Goal: Task Accomplishment & Management: Use online tool/utility

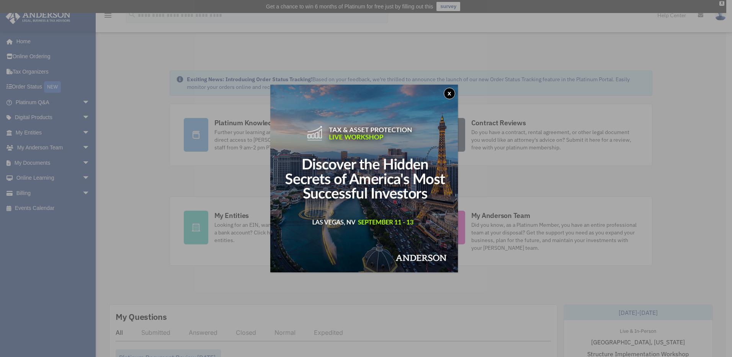
drag, startPoint x: 450, startPoint y: 94, endPoint x: 230, endPoint y: 119, distance: 221.9
click at [451, 94] on button "x" at bounding box center [449, 93] width 11 height 11
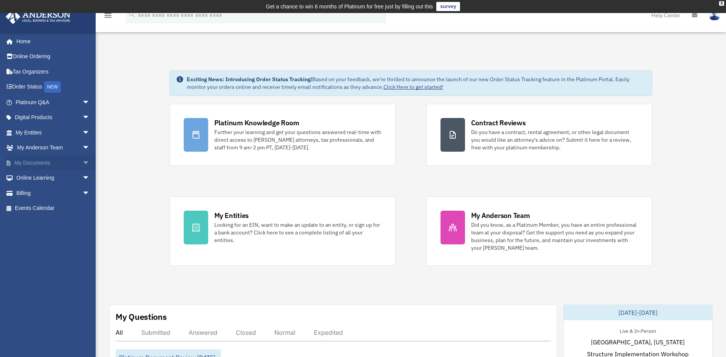
click at [38, 163] on link "My Documents arrow_drop_down" at bounding box center [53, 162] width 96 height 15
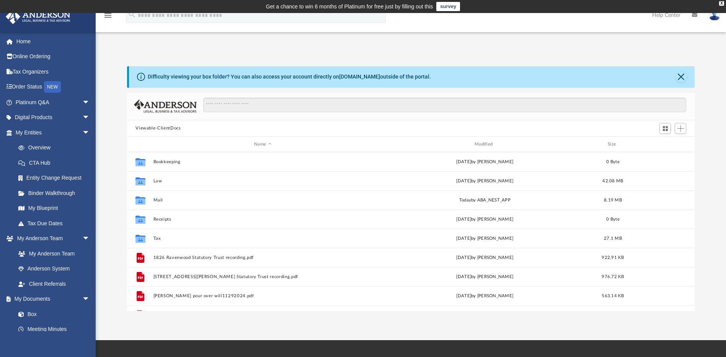
scroll to position [168, 562]
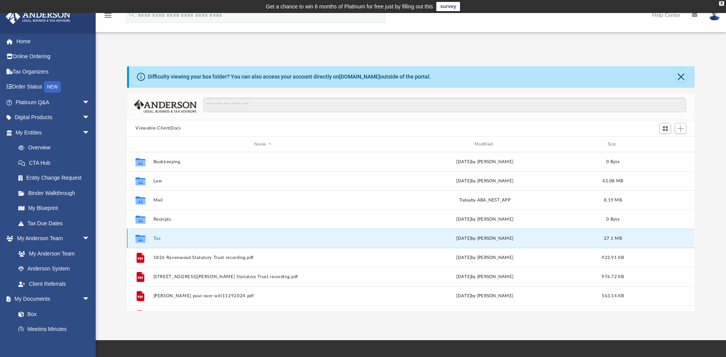
click at [157, 238] on button "Tax" at bounding box center [263, 238] width 219 height 5
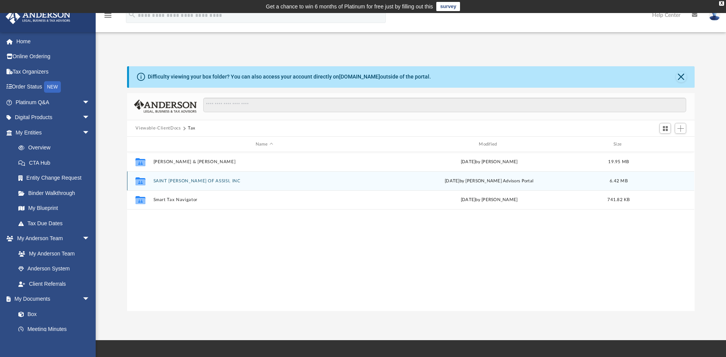
click at [194, 181] on button "SAINT FRANCIS OF ASSISI, INC" at bounding box center [265, 180] width 222 height 5
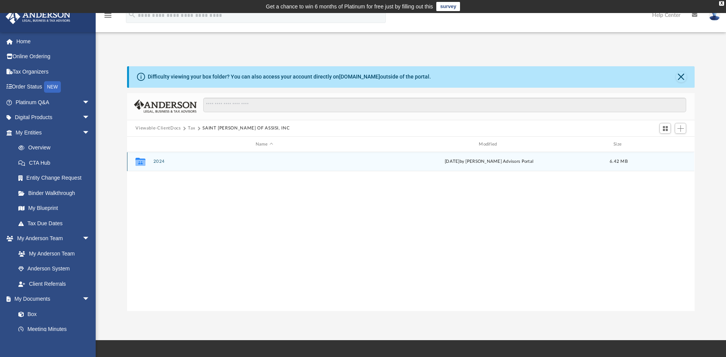
click at [142, 162] on icon "grid" at bounding box center [141, 162] width 10 height 8
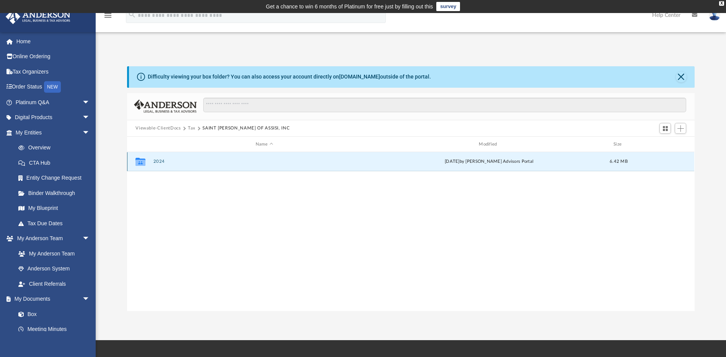
click at [160, 161] on button "2024" at bounding box center [265, 161] width 222 height 5
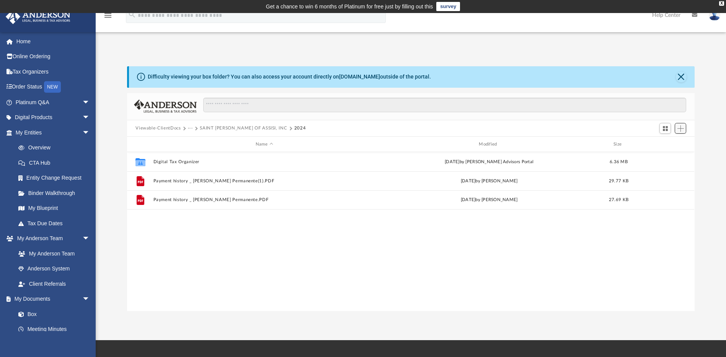
click at [679, 128] on span "Add" at bounding box center [681, 128] width 7 height 7
click at [680, 130] on span "Add" at bounding box center [681, 128] width 7 height 7
click at [678, 132] on button "Add" at bounding box center [680, 128] width 11 height 11
click at [662, 145] on li "Upload" at bounding box center [670, 144] width 25 height 8
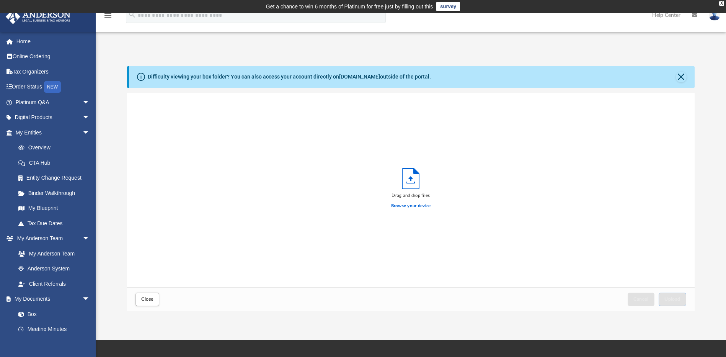
scroll to position [188, 562]
click at [410, 207] on label "Browse your device" at bounding box center [411, 206] width 40 height 7
click at [0, 0] on input "Browse your device" at bounding box center [0, 0] width 0 height 0
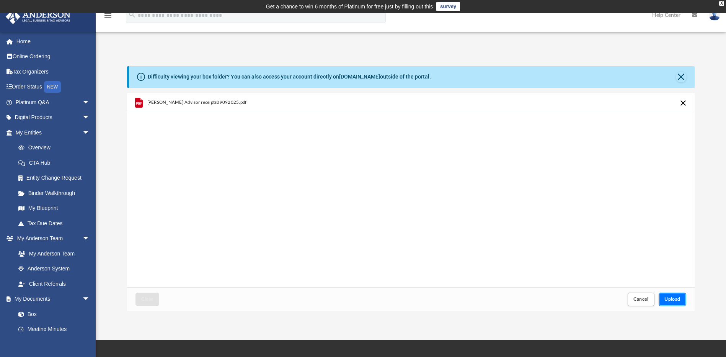
click at [676, 297] on span "Upload" at bounding box center [673, 299] width 16 height 5
click at [685, 39] on div "App arechiga1222@gmail.com Sign Out arechiga1222@gmail.com Home Online Ordering…" at bounding box center [363, 176] width 726 height 327
click at [409, 204] on label "Select More Files" at bounding box center [411, 204] width 35 height 7
click at [0, 0] on input "Select More Files" at bounding box center [0, 0] width 0 height 0
click at [671, 296] on button "Upload" at bounding box center [673, 299] width 28 height 13
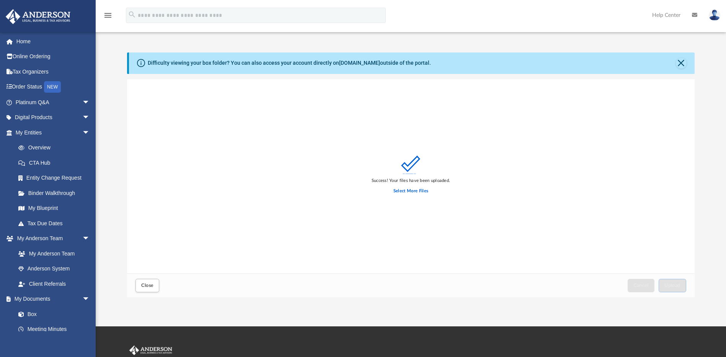
scroll to position [0, 0]
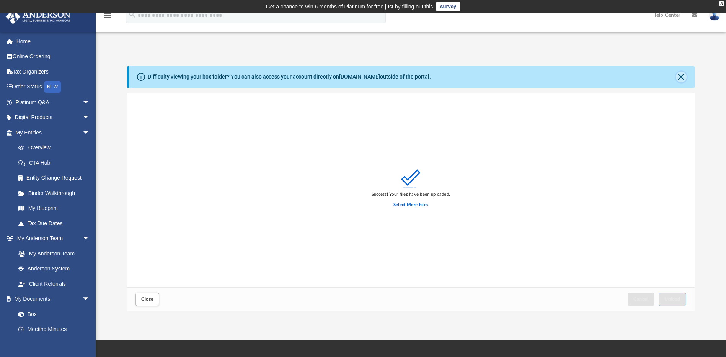
click at [680, 77] on button "Close" at bounding box center [681, 77] width 11 height 11
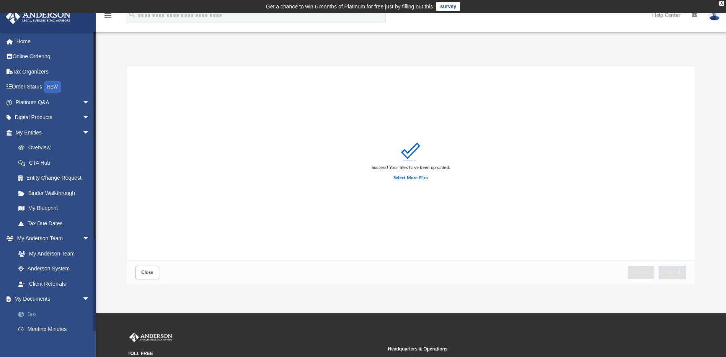
click at [31, 314] on link "Box" at bounding box center [56, 313] width 91 height 15
click at [32, 314] on link "Box" at bounding box center [56, 313] width 91 height 15
click at [147, 273] on span "Close" at bounding box center [147, 272] width 12 height 5
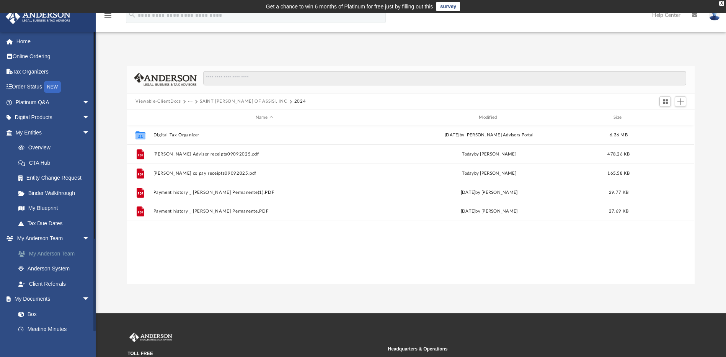
click at [52, 252] on link "My Anderson Team" at bounding box center [56, 253] width 91 height 15
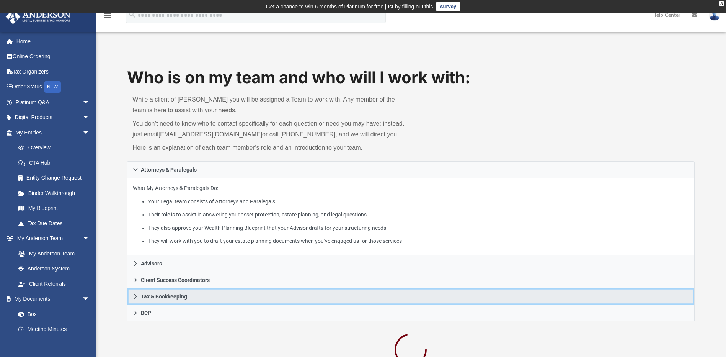
click at [175, 296] on span "Tax & Bookkeeping" at bounding box center [164, 296] width 46 height 5
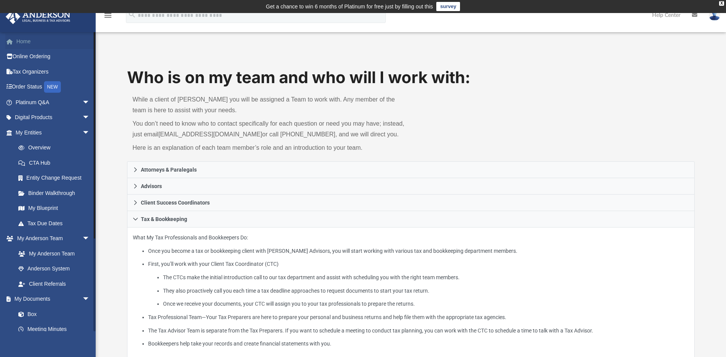
click at [28, 42] on link "Home" at bounding box center [53, 41] width 96 height 15
